Goal: Use online tool/utility: Utilize a website feature to perform a specific function

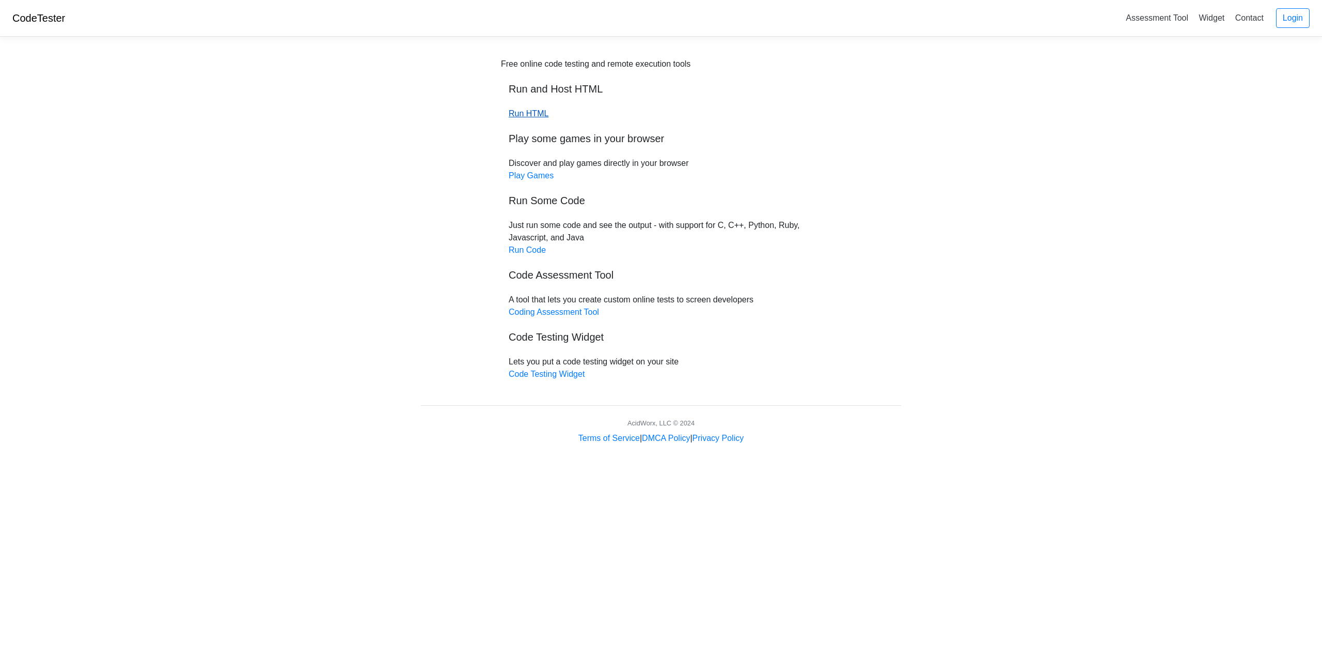
click at [542, 112] on link "Run HTML" at bounding box center [529, 113] width 40 height 9
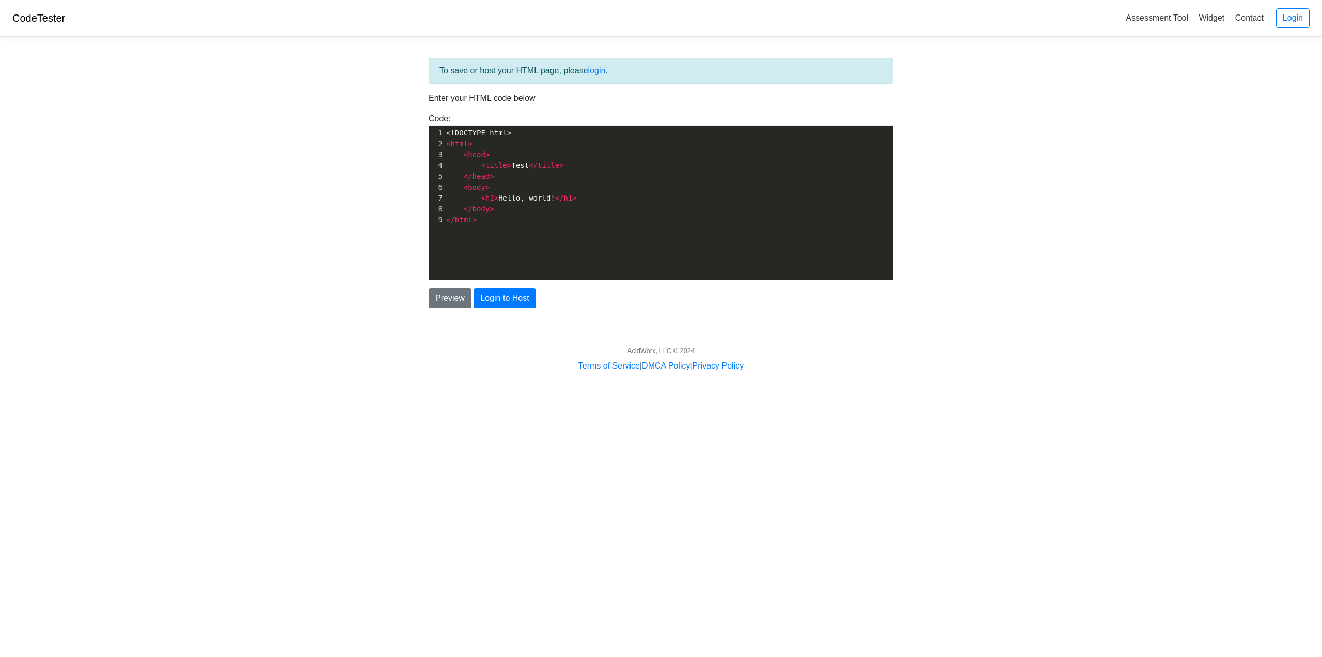
click at [552, 191] on pre "< body >" at bounding box center [672, 187] width 457 height 11
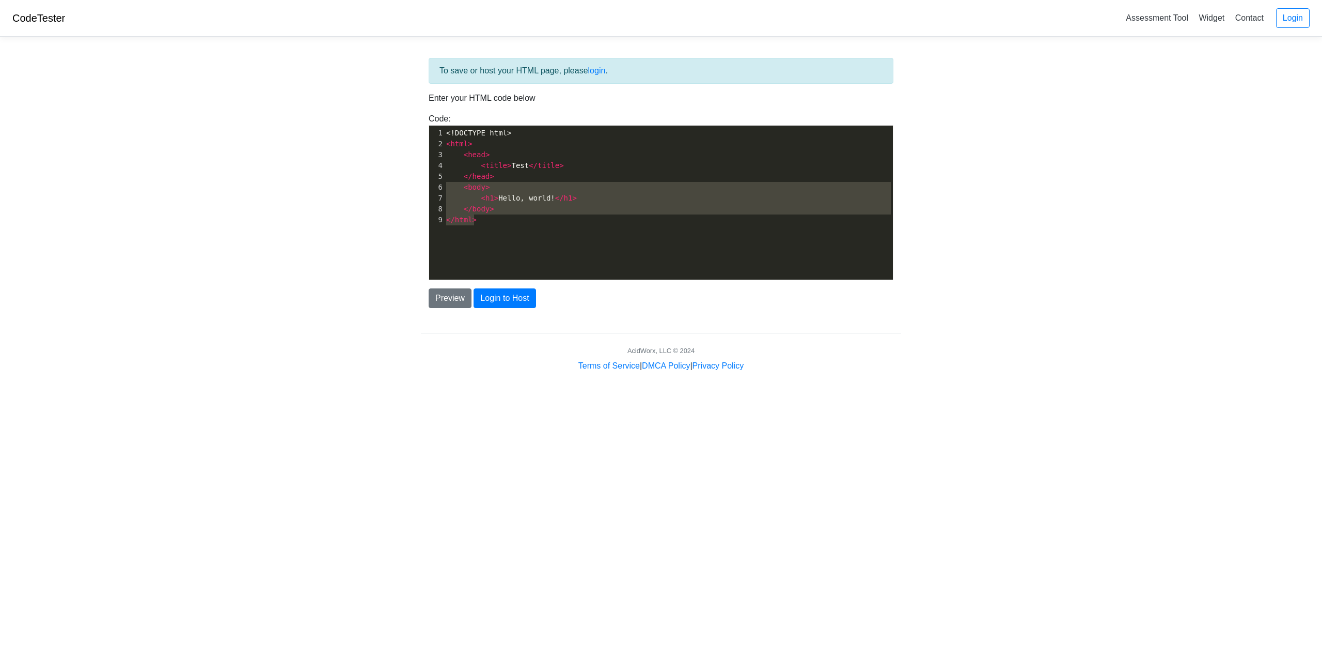
type textarea "<!DOCTYPE html> <html> <head> <title>Test</title> </head> <body> <h1>Hello, wor…"
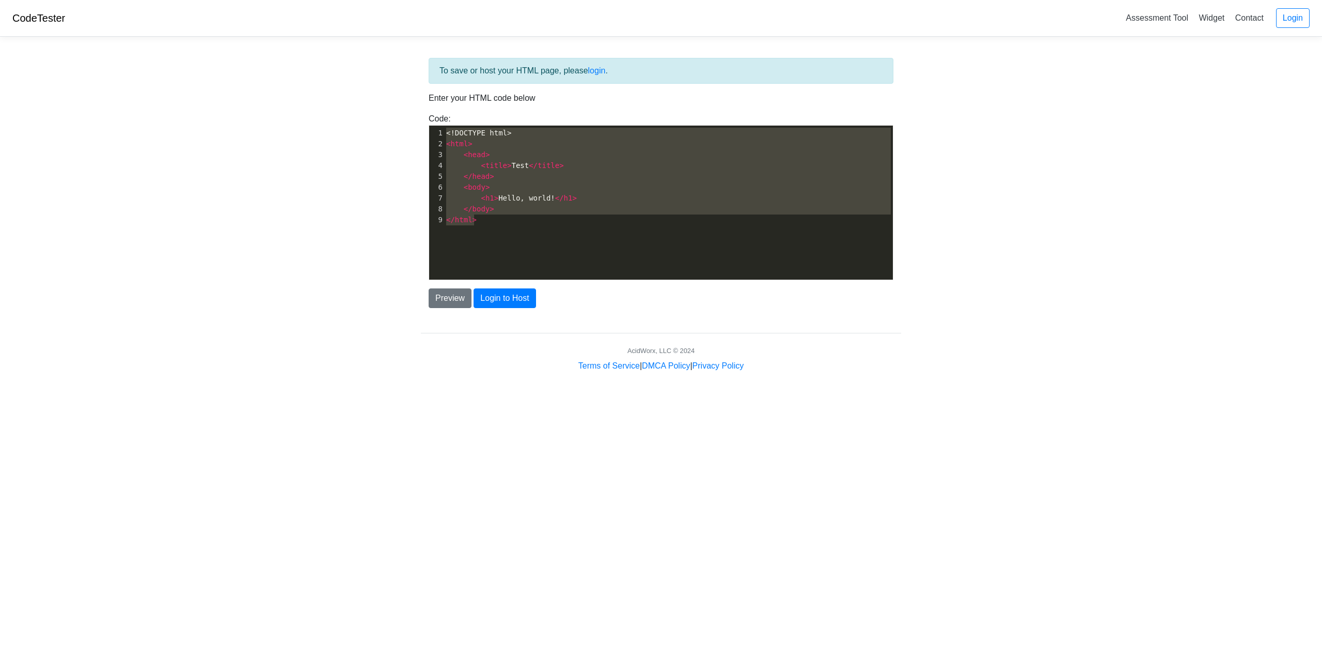
drag, startPoint x: 505, startPoint y: 243, endPoint x: 370, endPoint y: 111, distance: 188.5
click at [370, 111] on body "CodeTester Assessment Tool Widget Contact Login To save or host your HTML page,…" at bounding box center [661, 186] width 1322 height 372
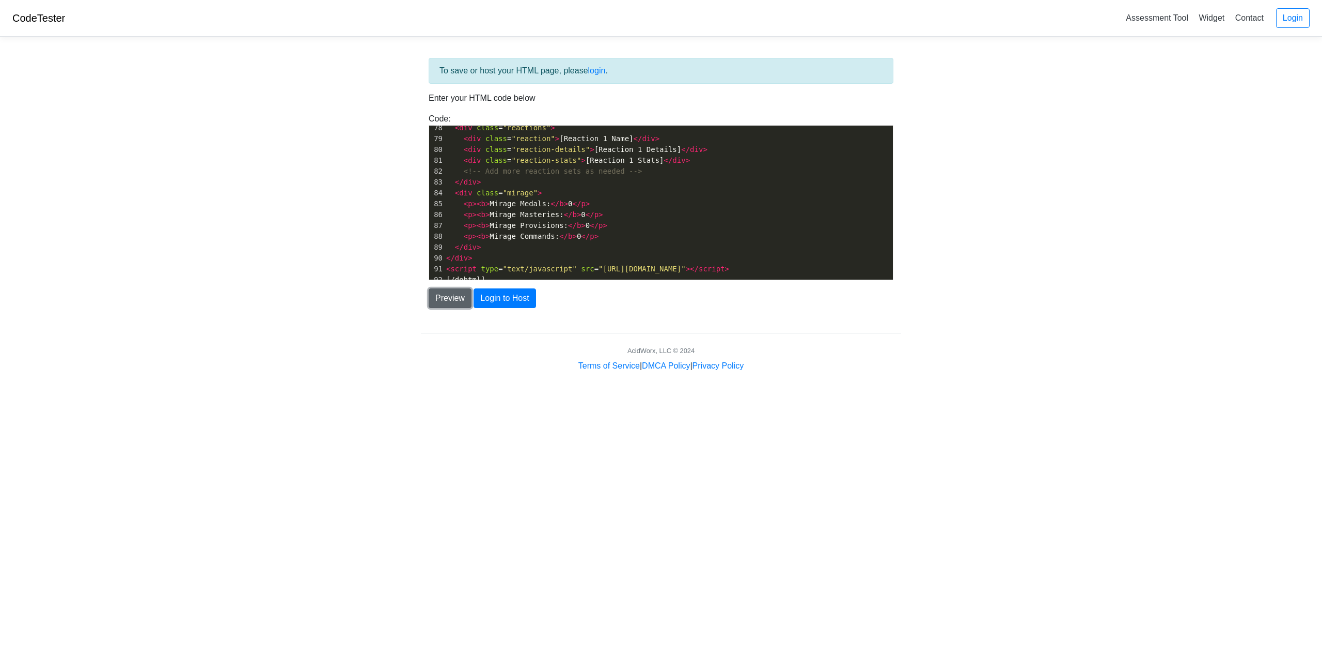
click at [449, 293] on button "Preview" at bounding box center [450, 298] width 43 height 20
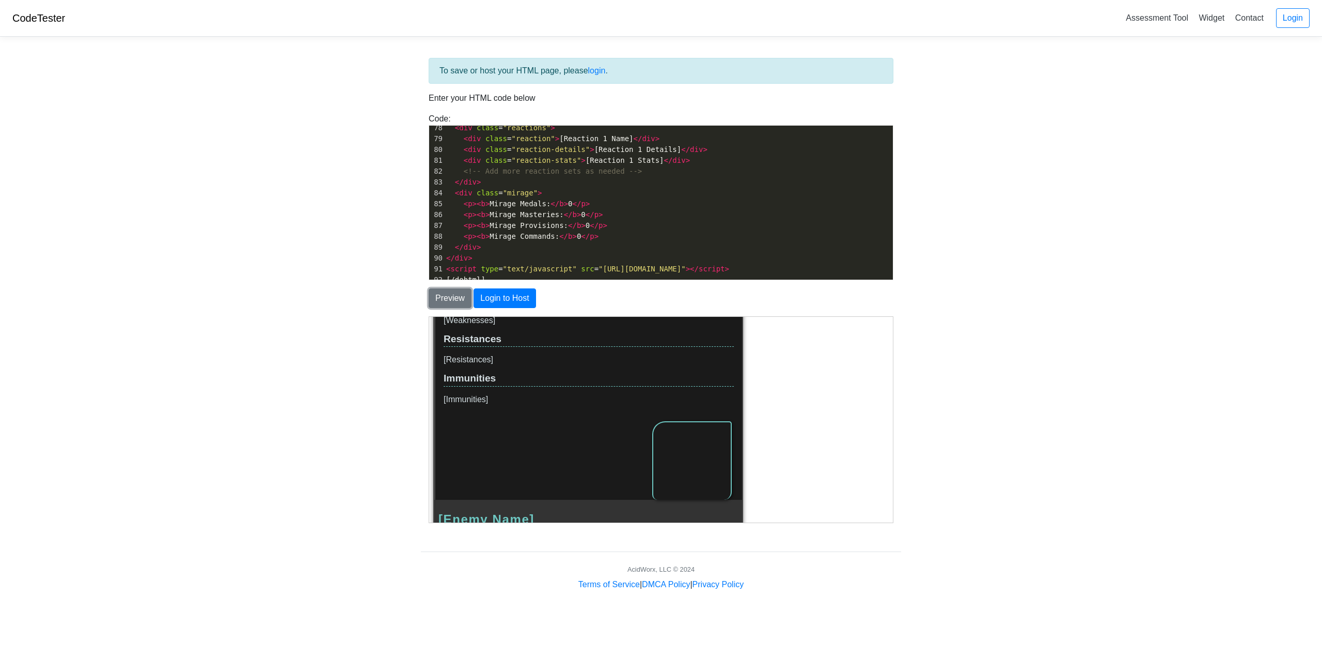
scroll to position [0, 0]
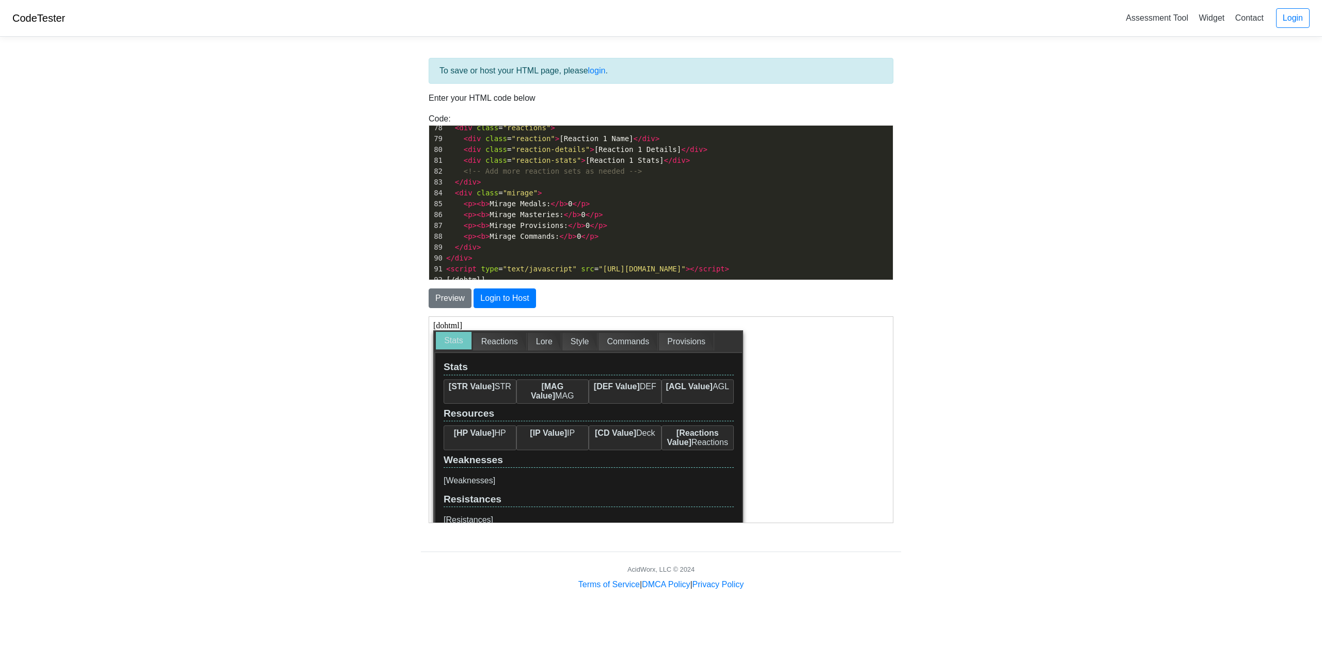
click at [504, 346] on div "Reactions" at bounding box center [500, 341] width 54 height 18
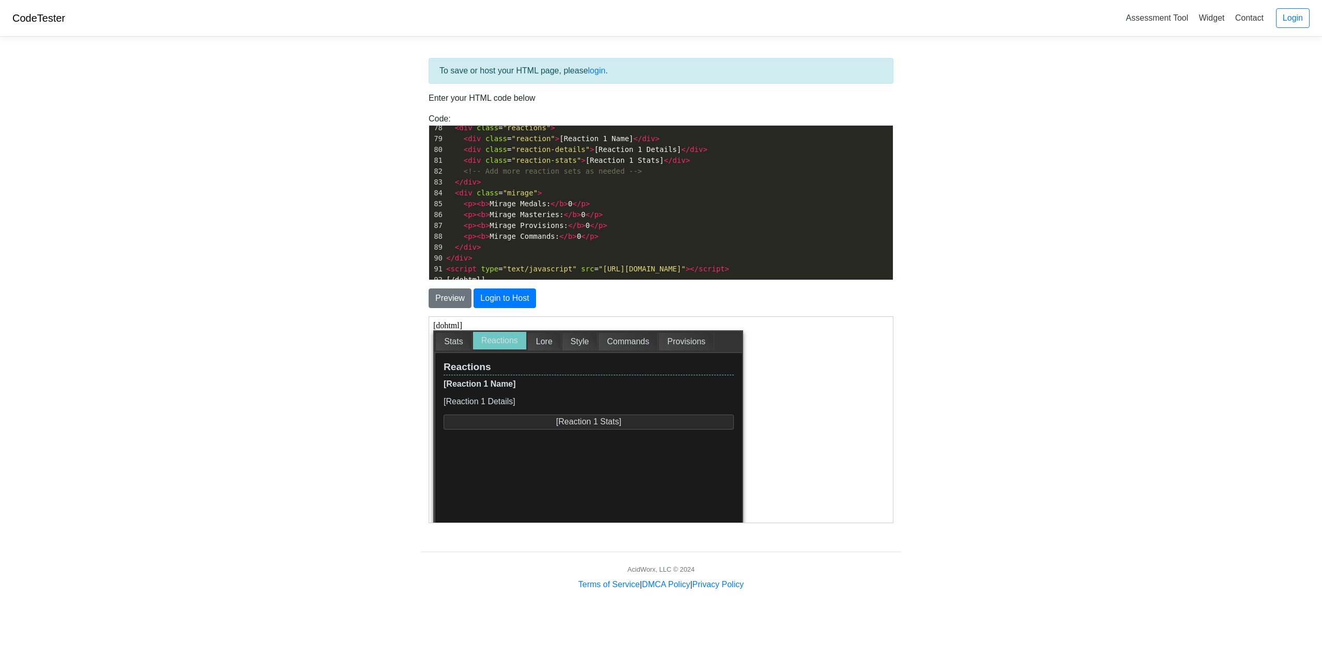
click at [460, 344] on div "Stats" at bounding box center [453, 341] width 36 height 18
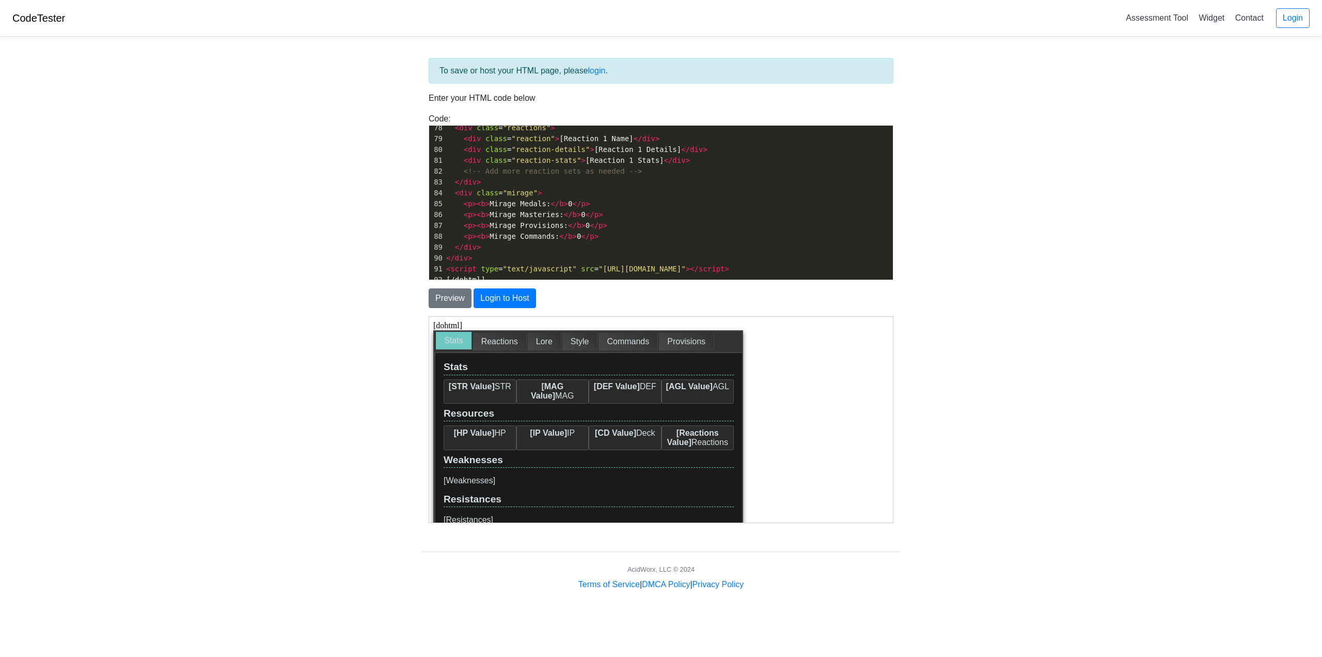
click at [497, 337] on div "Reactions" at bounding box center [500, 341] width 54 height 18
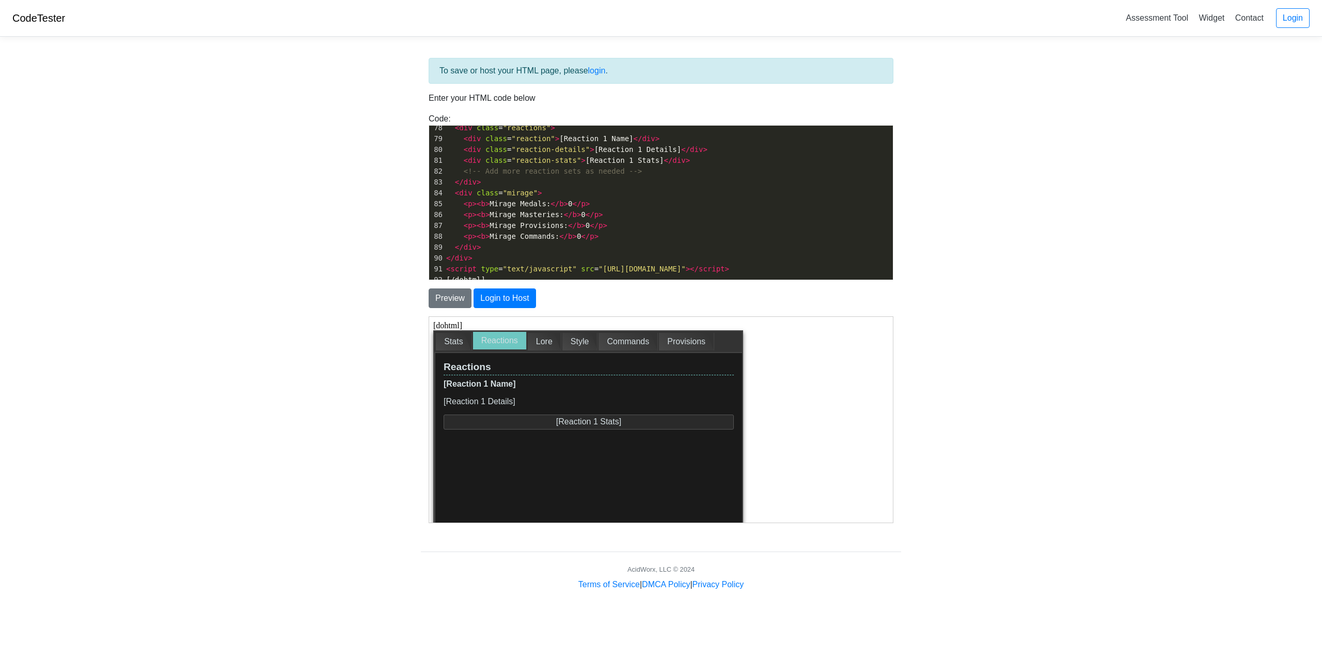
click at [545, 347] on div "Lore" at bounding box center [544, 341] width 34 height 18
click at [588, 349] on div "Style" at bounding box center [580, 341] width 36 height 18
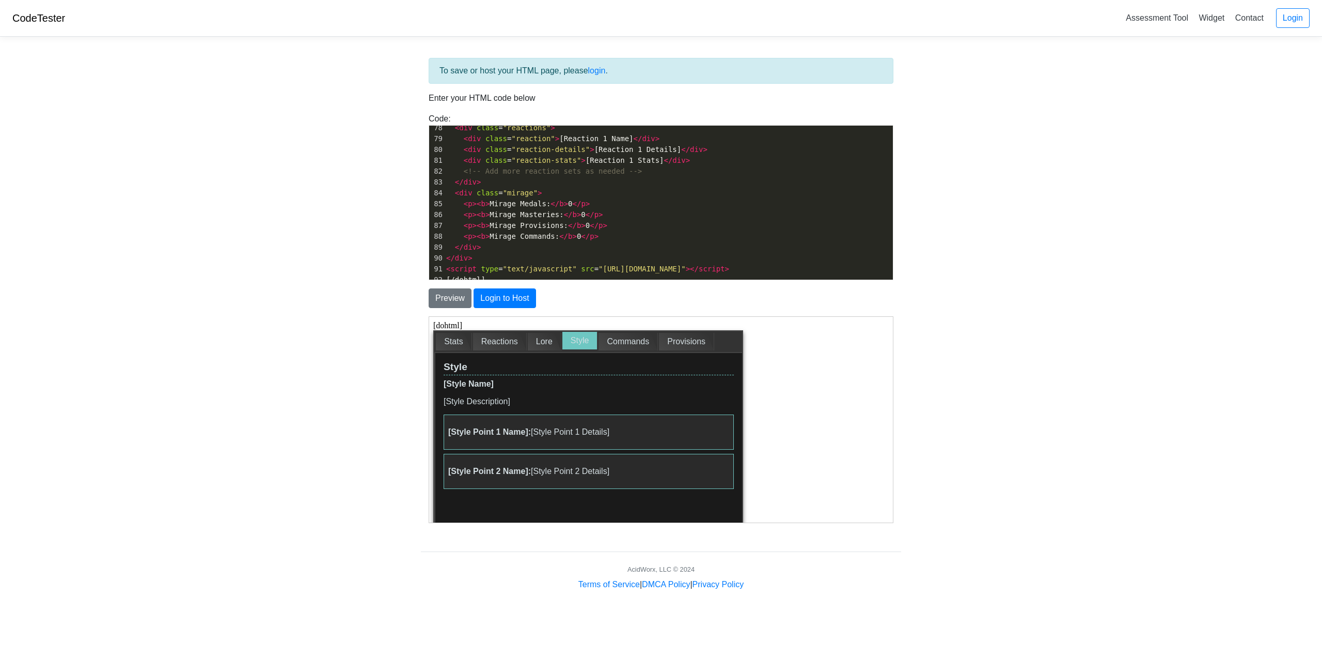
click at [633, 341] on div "Commands" at bounding box center [627, 341] width 59 height 18
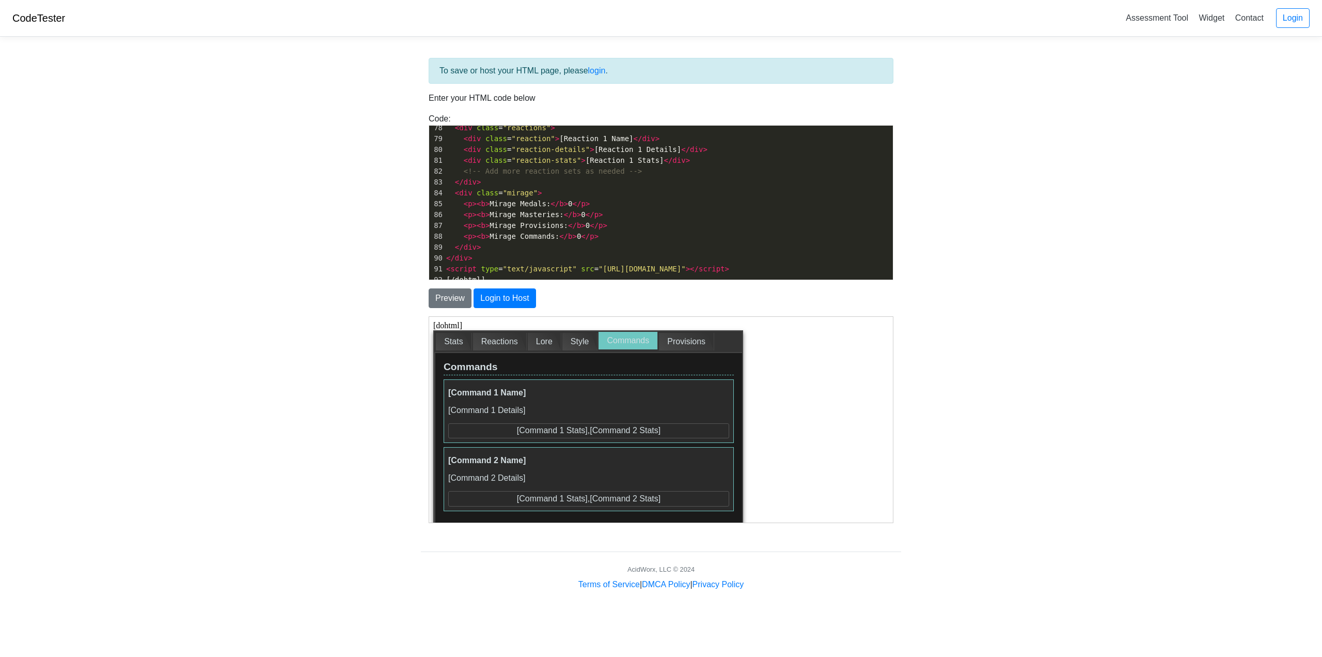
click at [679, 343] on div "Provisions" at bounding box center [686, 341] width 55 height 18
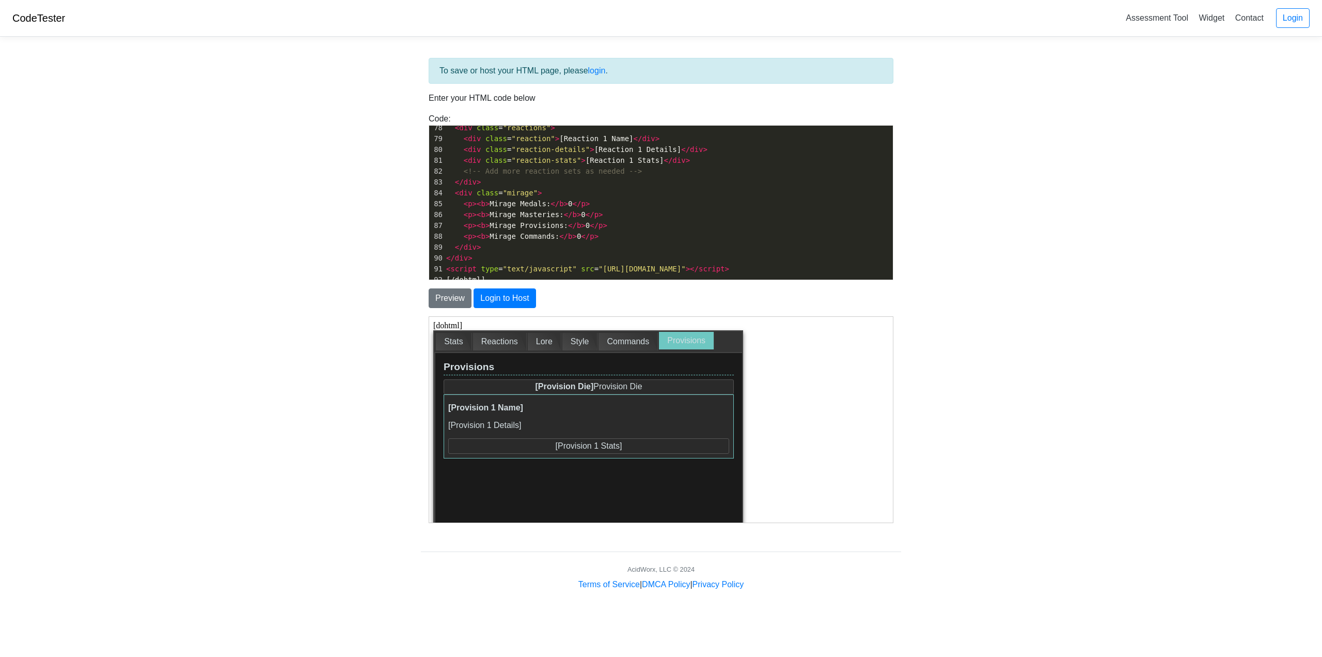
click at [637, 343] on div "Commands" at bounding box center [627, 341] width 59 height 18
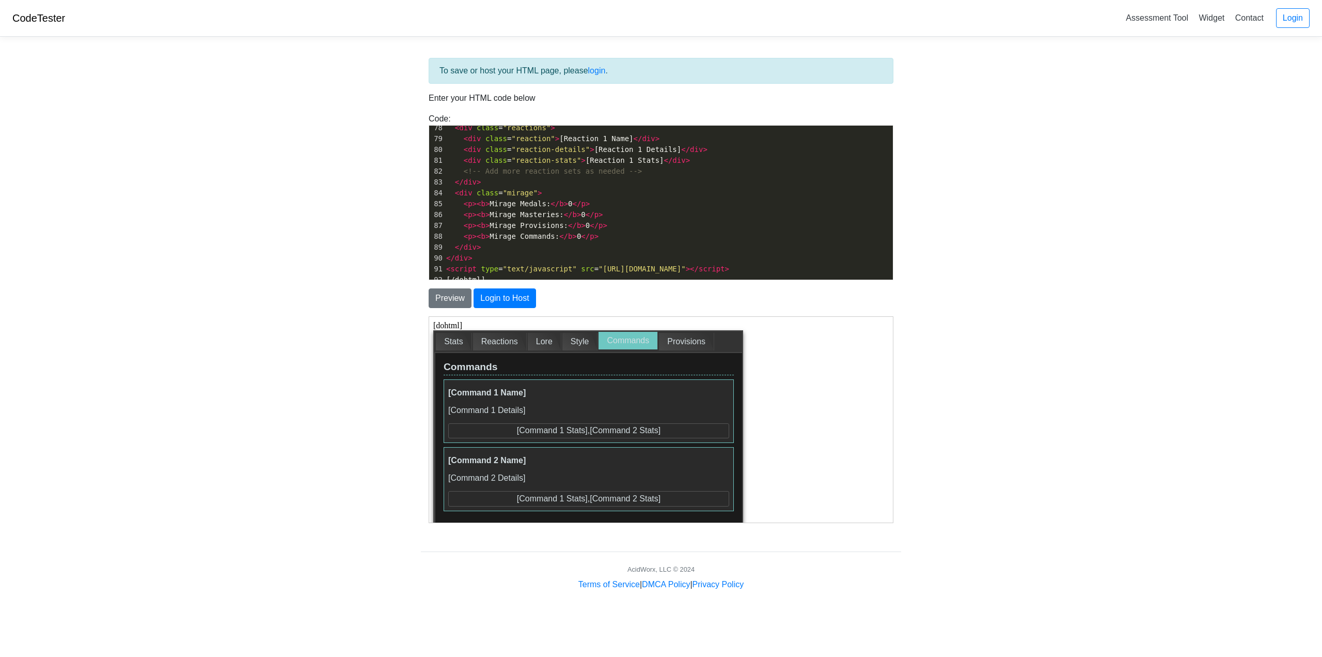
click at [584, 341] on div "Style" at bounding box center [580, 341] width 36 height 18
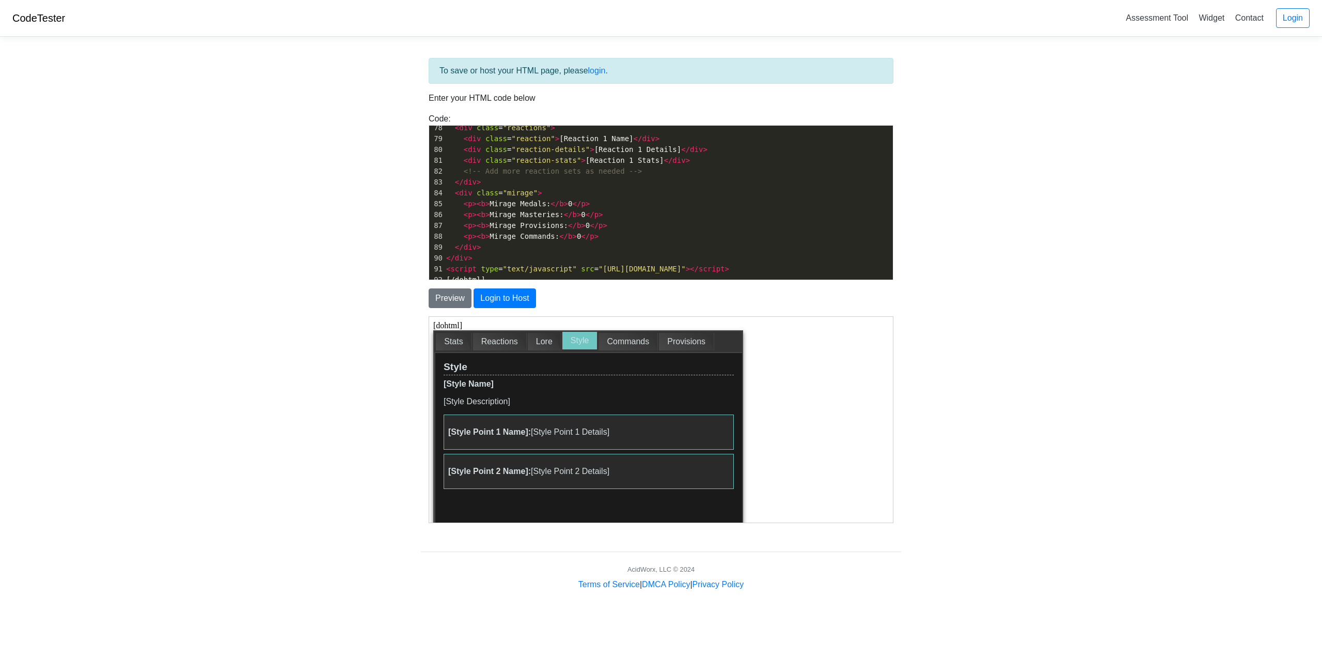
click at [541, 339] on div "Lore" at bounding box center [544, 341] width 34 height 18
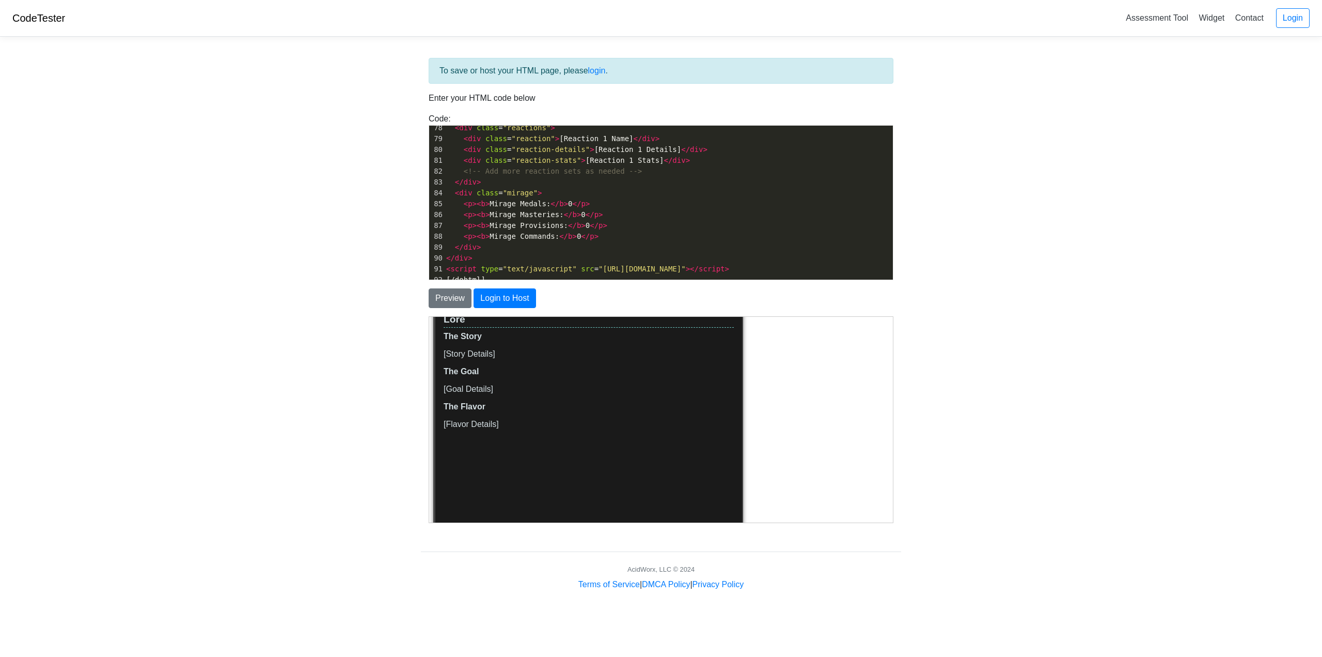
scroll to position [52, 0]
